Goal: Task Accomplishment & Management: Complete application form

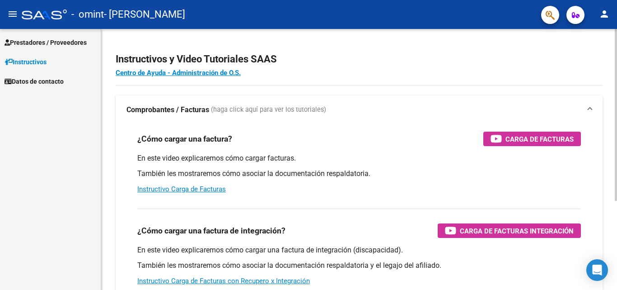
scroll to position [24, 0]
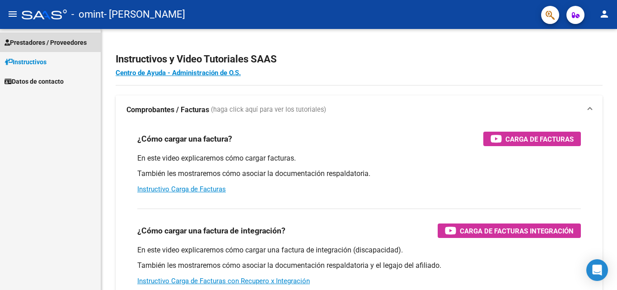
click at [49, 40] on span "Prestadores / Proveedores" at bounding box center [46, 42] width 82 height 10
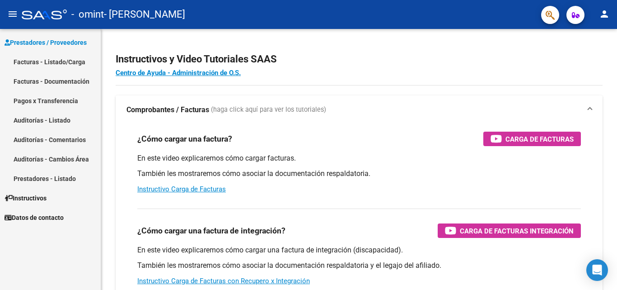
click at [38, 61] on link "Facturas - Listado/Carga" at bounding box center [50, 61] width 101 height 19
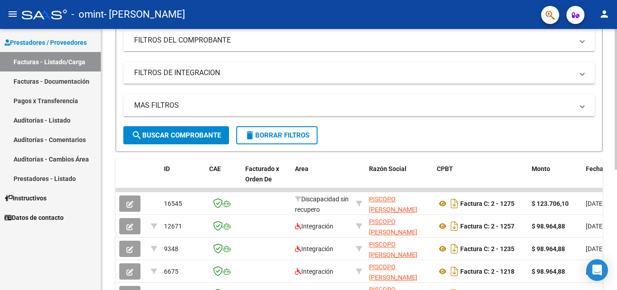
scroll to position [133, 0]
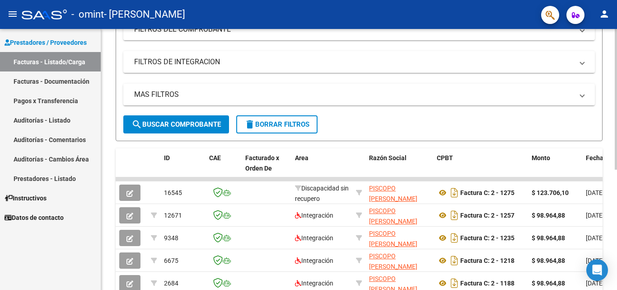
click at [616, 196] on div at bounding box center [616, 173] width 2 height 140
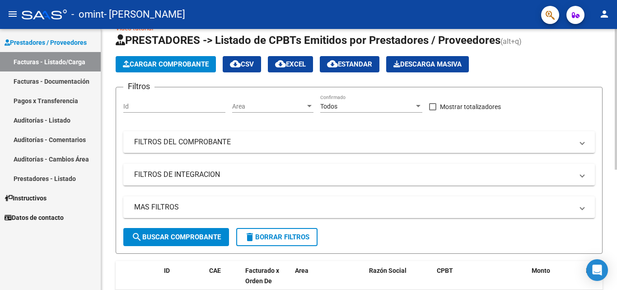
scroll to position [0, 0]
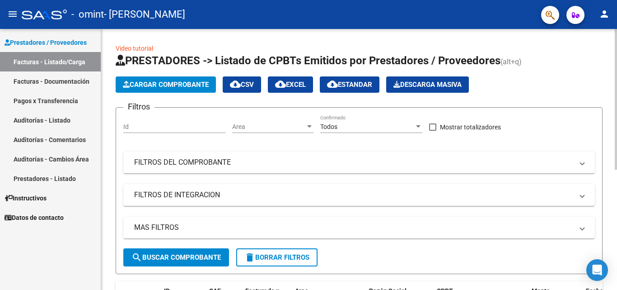
click at [616, 86] on div at bounding box center [616, 99] width 2 height 140
click at [170, 79] on button "Cargar Comprobante" at bounding box center [166, 84] width 100 height 16
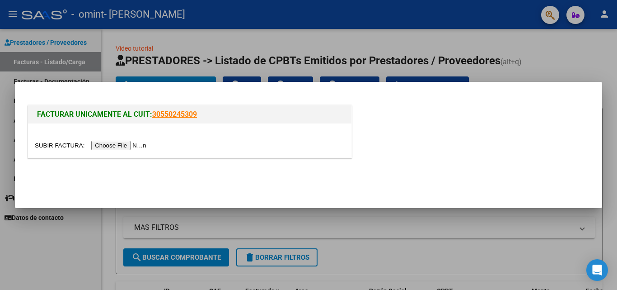
click at [109, 146] on input "file" at bounding box center [92, 144] width 114 height 9
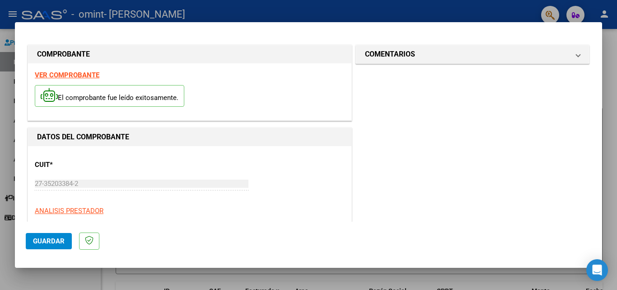
click at [67, 72] on strong "VER COMPROBANTE" at bounding box center [67, 75] width 65 height 8
click at [48, 241] on span "Guardar" at bounding box center [49, 241] width 32 height 8
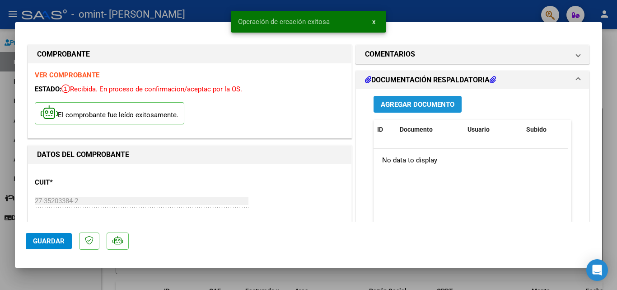
click at [410, 102] on span "Agregar Documento" at bounding box center [418, 104] width 74 height 8
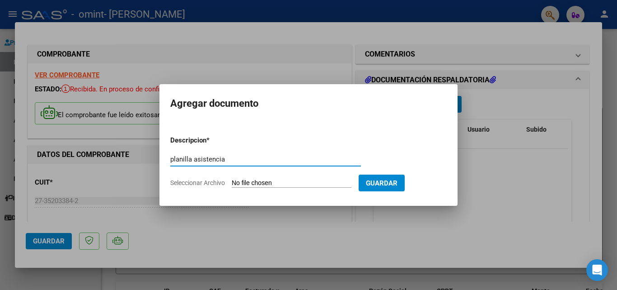
type input "planilla asistencia"
click at [271, 181] on input "Seleccionar Archivo" at bounding box center [292, 183] width 120 height 9
click at [276, 182] on input "Seleccionar Archivo" at bounding box center [292, 183] width 120 height 9
type input "C:\fakepath\[PERSON_NAME] (1).pdf"
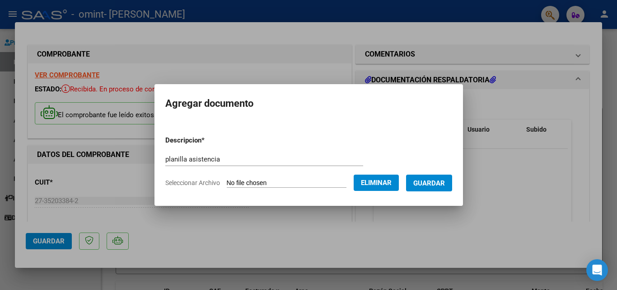
click at [424, 184] on span "Guardar" at bounding box center [429, 183] width 32 height 8
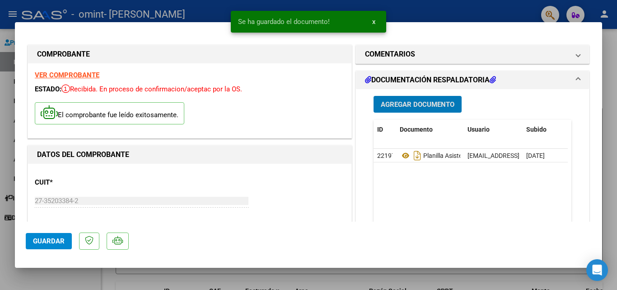
click at [36, 239] on span "Guardar" at bounding box center [49, 241] width 32 height 8
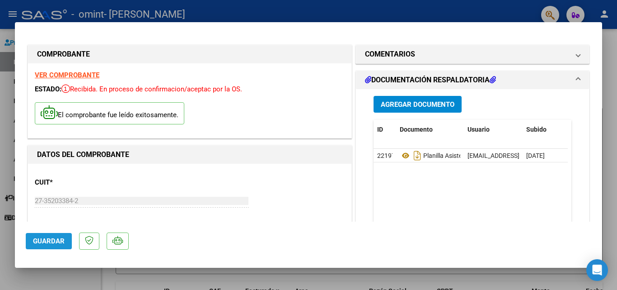
click at [46, 239] on span "Guardar" at bounding box center [49, 241] width 32 height 8
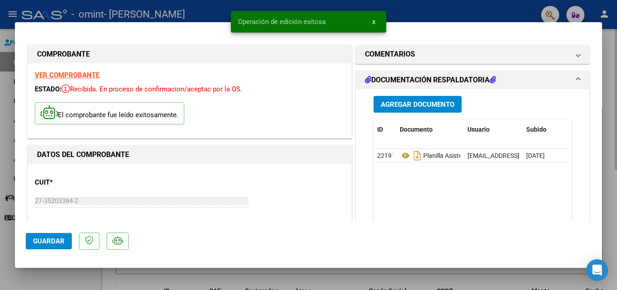
drag, startPoint x: 603, startPoint y: 68, endPoint x: 616, endPoint y: 111, distance: 45.0
click at [616, 135] on div at bounding box center [308, 145] width 617 height 290
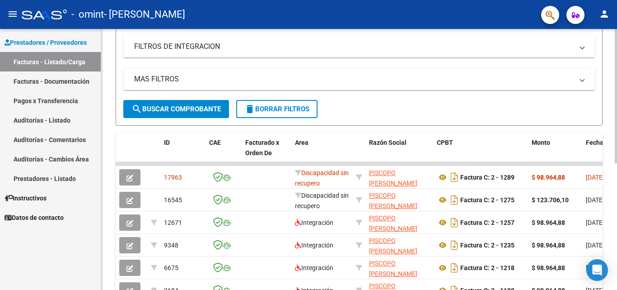
scroll to position [150, 0]
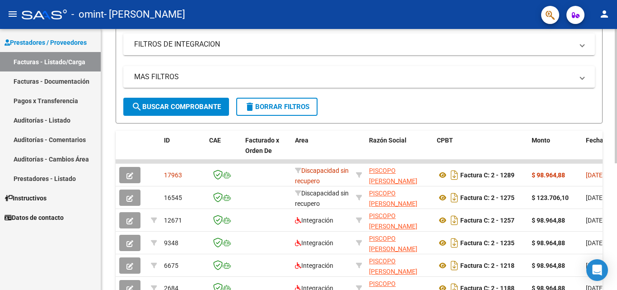
click at [616, 154] on div at bounding box center [616, 176] width 2 height 134
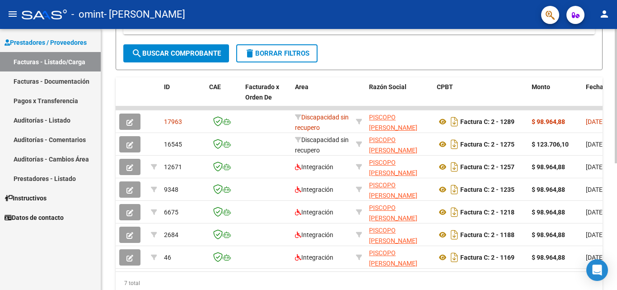
scroll to position [211, 0]
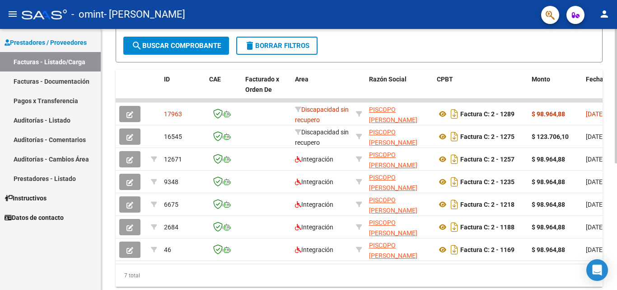
click at [616, 146] on div at bounding box center [616, 208] width 2 height 134
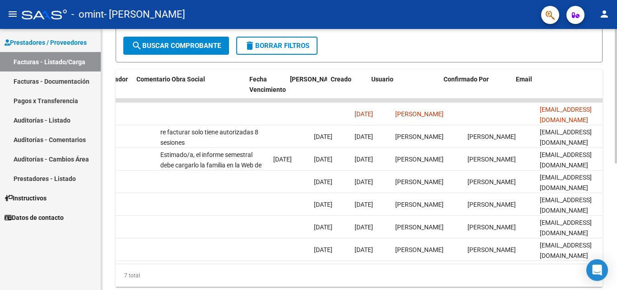
scroll to position [0, 1417]
